Goal: Entertainment & Leisure: Consume media (video, audio)

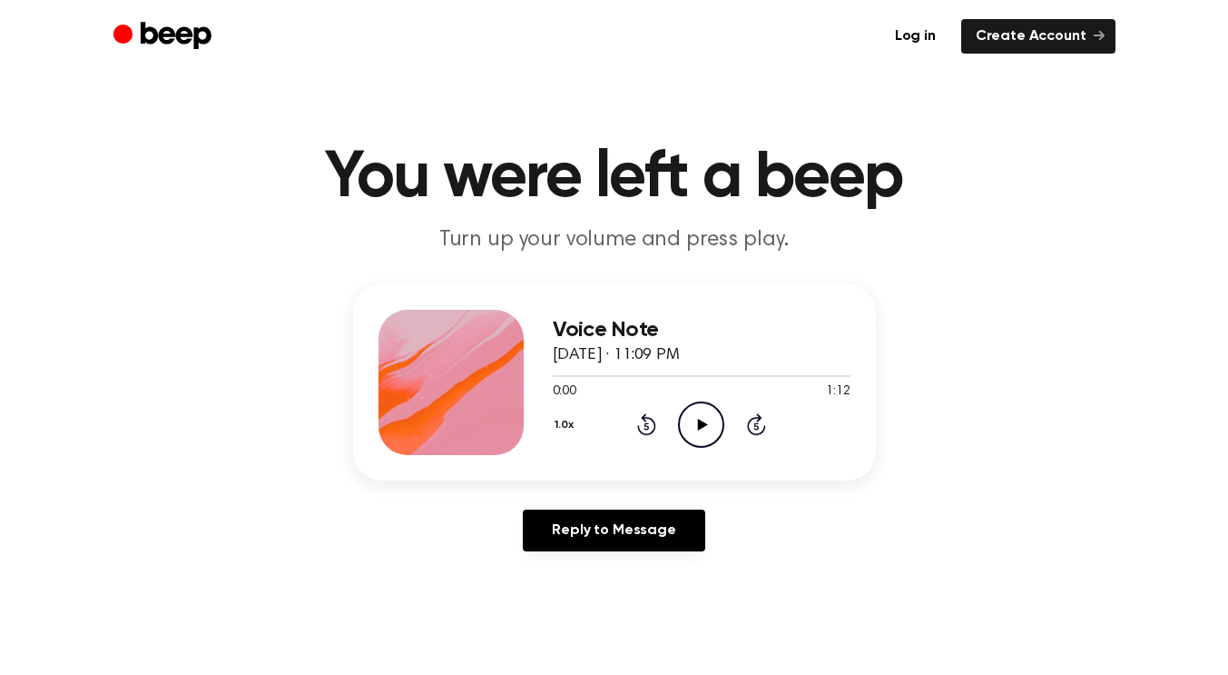
click at [696, 420] on icon "Play Audio" at bounding box center [701, 424] width 46 height 46
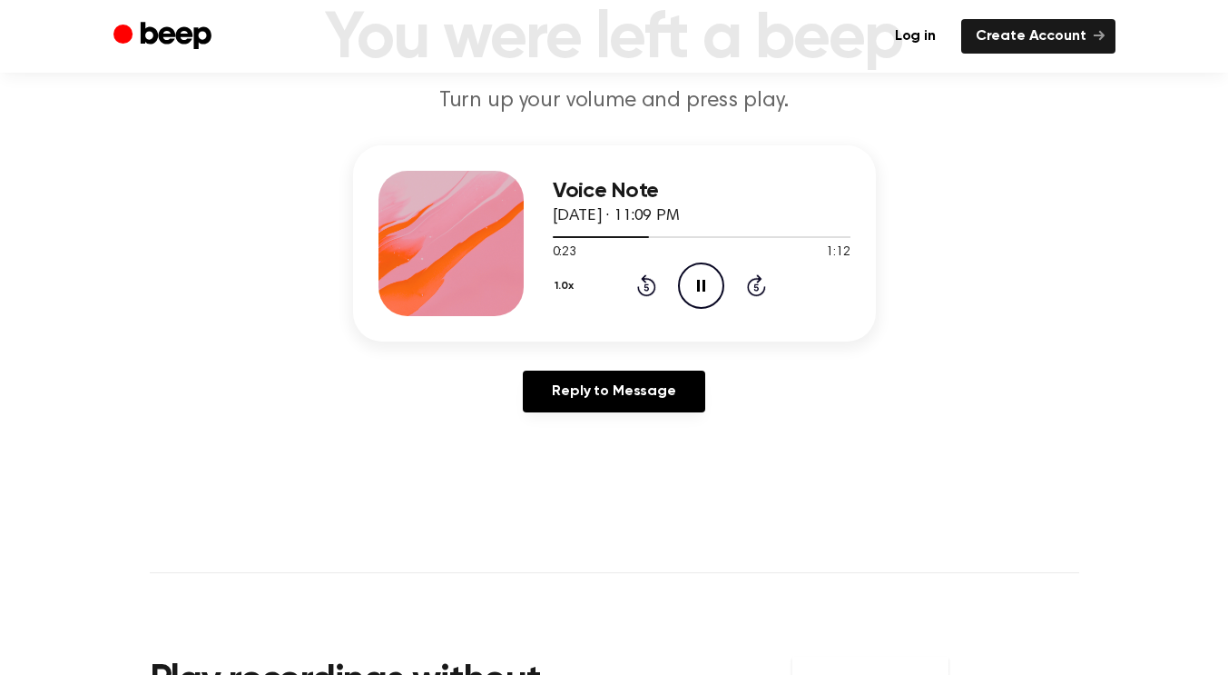
scroll to position [132, 0]
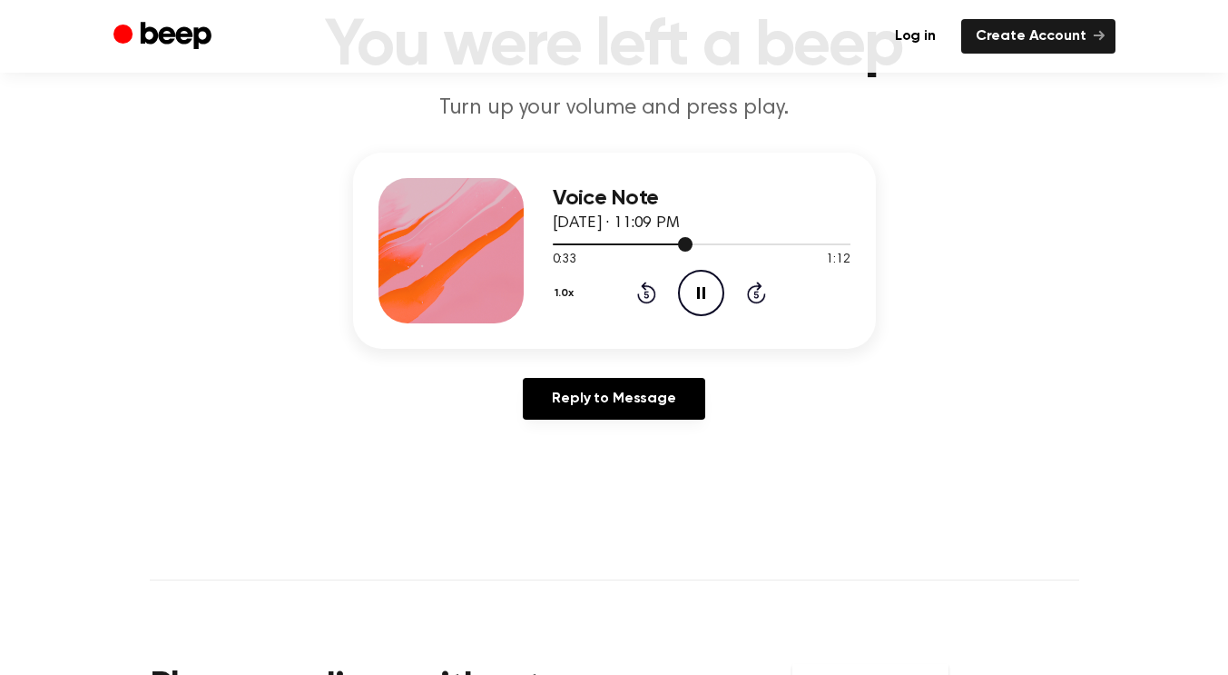
click at [616, 243] on div at bounding box center [623, 244] width 141 height 2
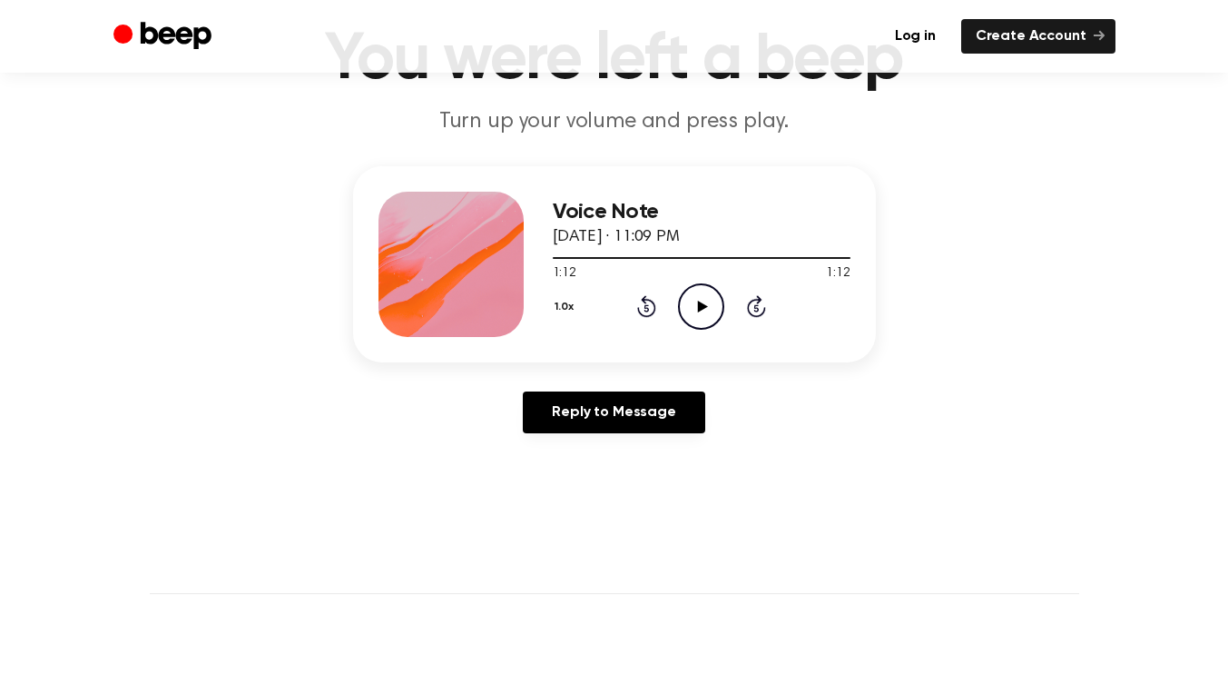
scroll to position [78, 0]
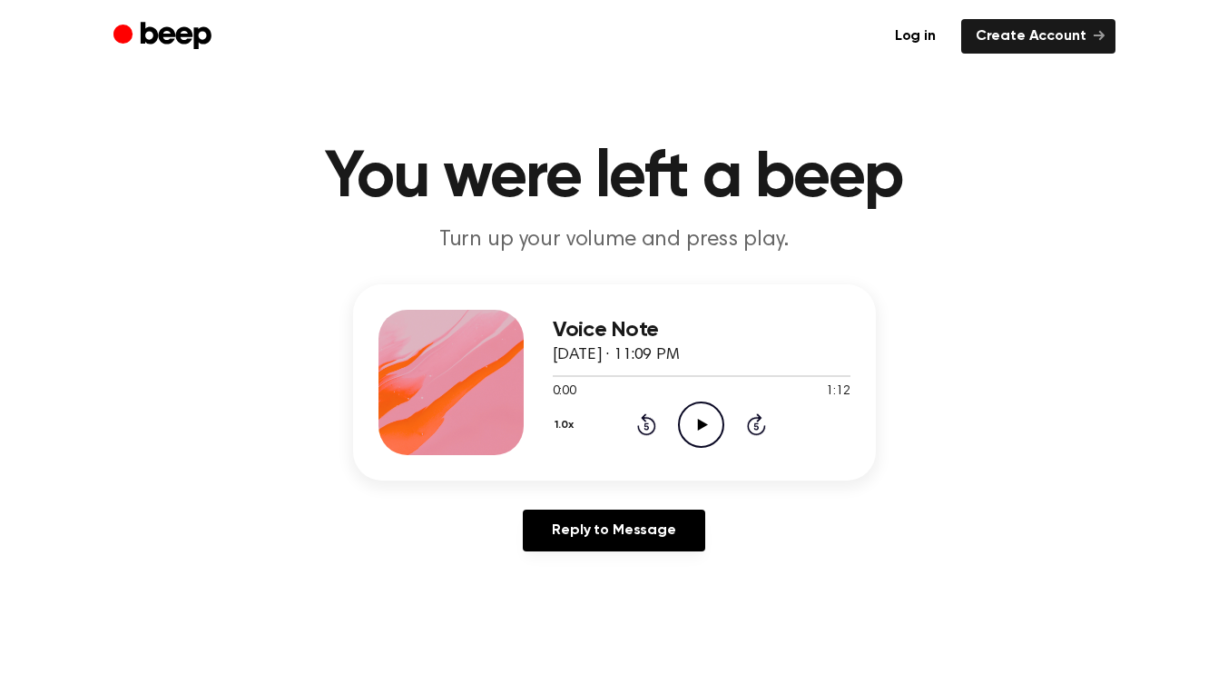
click at [711, 422] on icon "Play Audio" at bounding box center [701, 424] width 46 height 46
click at [688, 426] on icon "Pause Audio" at bounding box center [701, 424] width 46 height 46
